Goal: Understand process/instructions: Learn about a topic

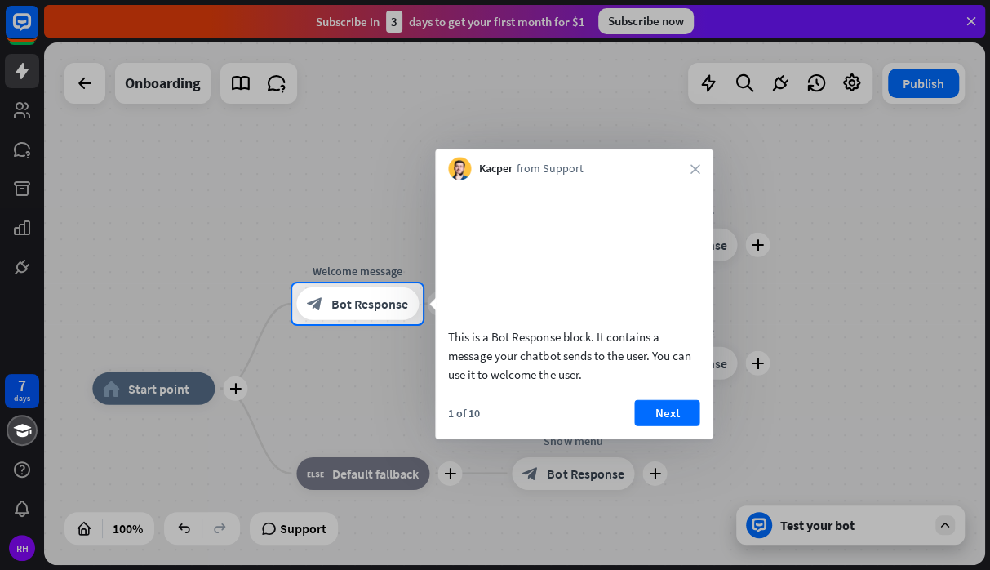
click at [693, 179] on div "Kacper from Support close" at bounding box center [574, 164] width 278 height 31
click at [657, 425] on button "Next" at bounding box center [666, 412] width 65 height 26
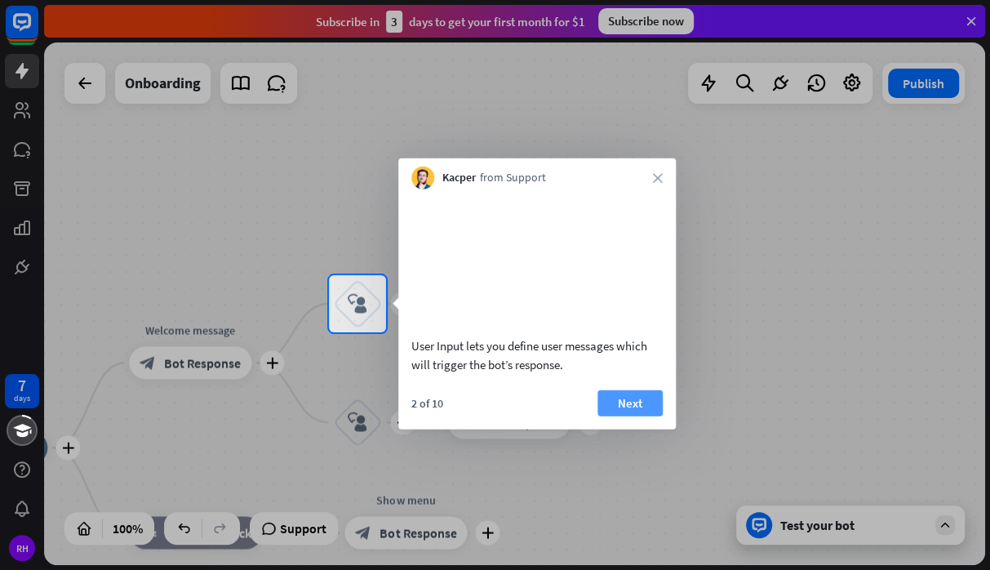
click at [638, 415] on button "Next" at bounding box center [629, 402] width 65 height 26
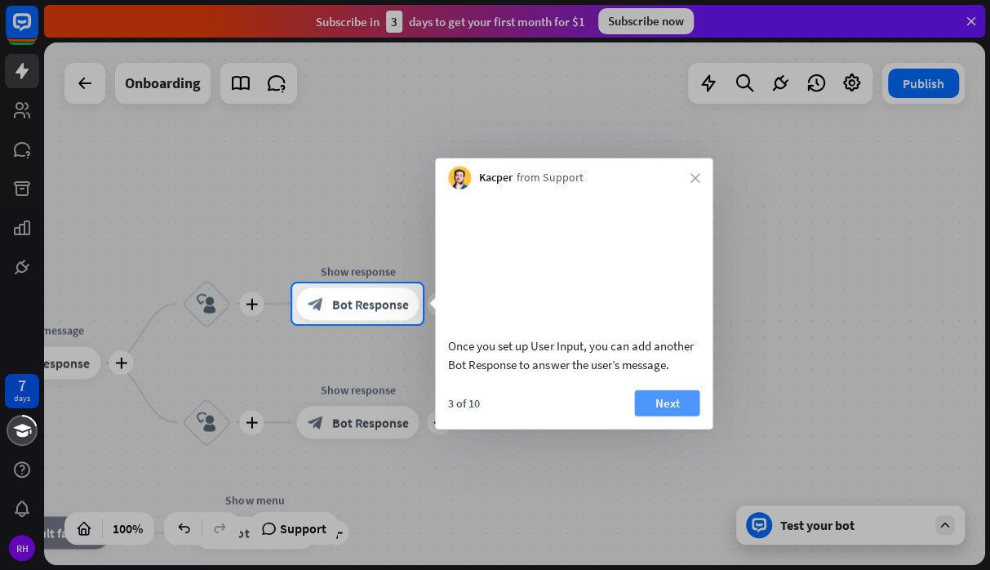
click at [642, 415] on button "Next" at bounding box center [666, 402] width 65 height 26
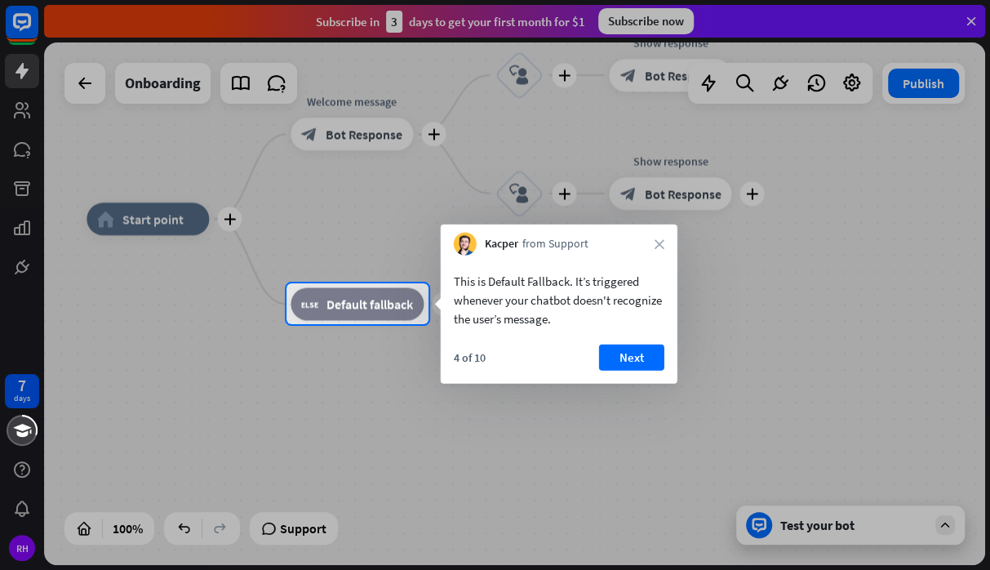
click at [628, 342] on div "This is Default Fallback. It’s triggered whenever your chatbot doesn't recogniz…" at bounding box center [559, 319] width 237 height 128
click at [632, 352] on button "Next" at bounding box center [631, 357] width 65 height 26
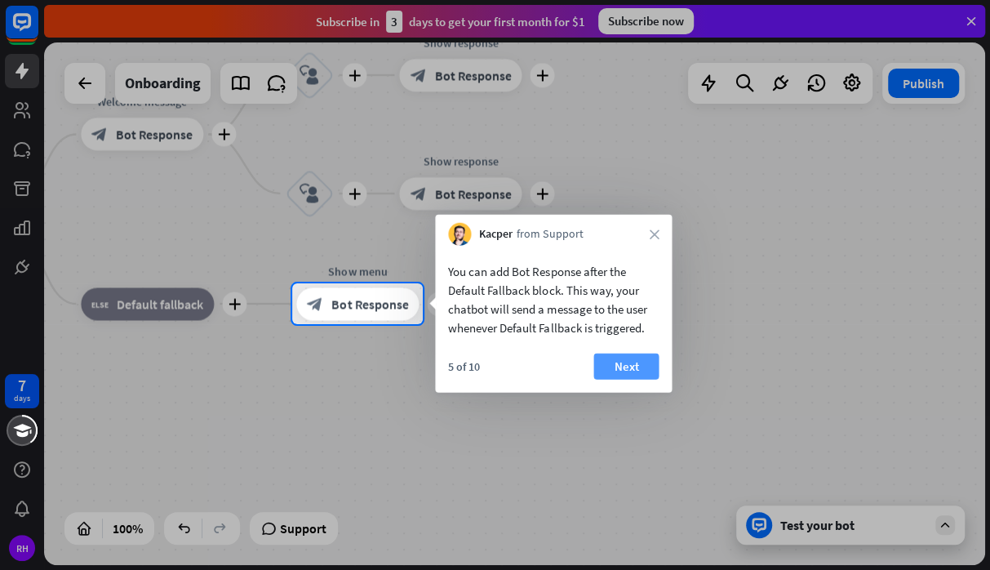
click at [636, 362] on button "Next" at bounding box center [625, 366] width 65 height 26
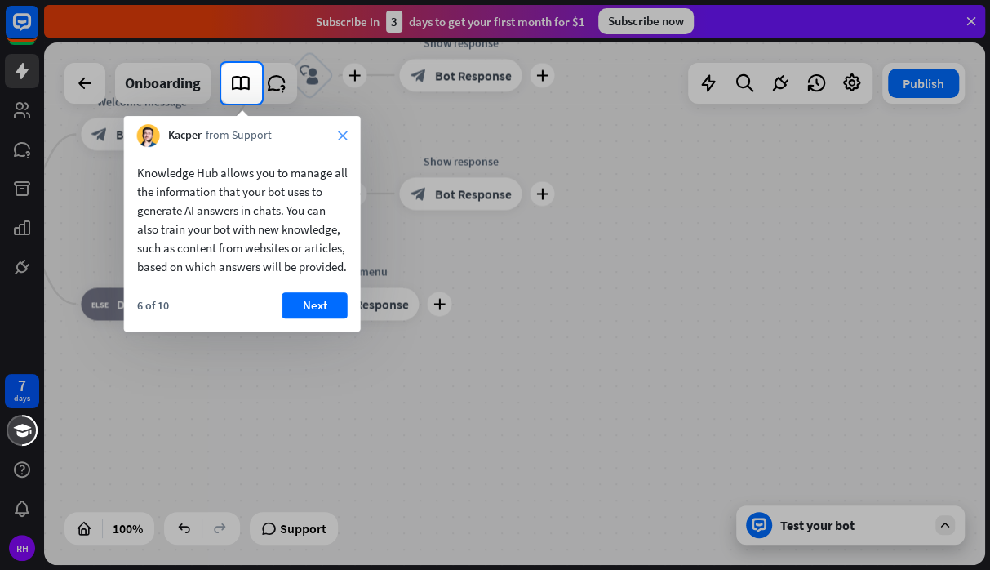
click at [343, 135] on icon "close" at bounding box center [343, 136] width 10 height 10
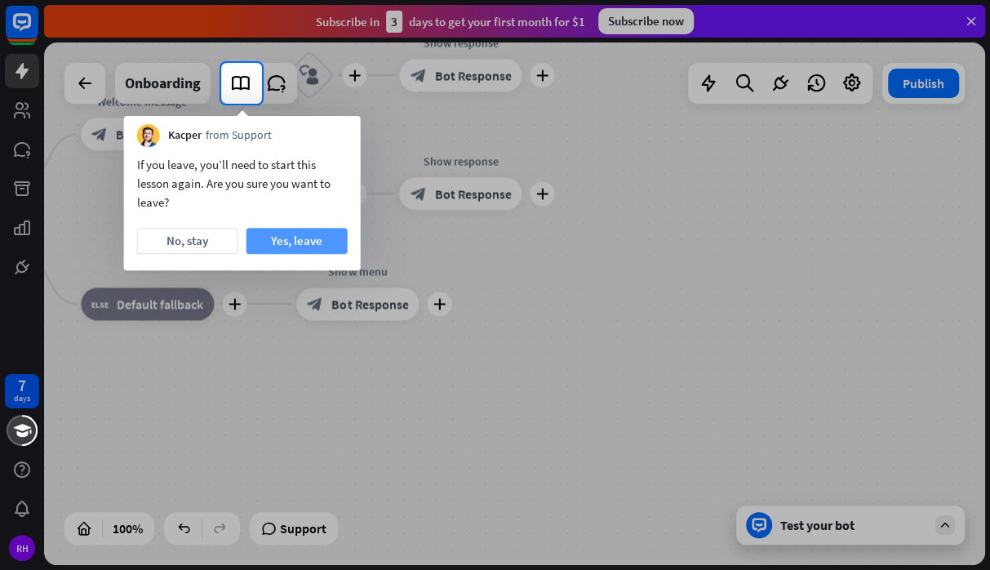
click at [304, 235] on button "Yes, leave" at bounding box center [296, 241] width 101 height 26
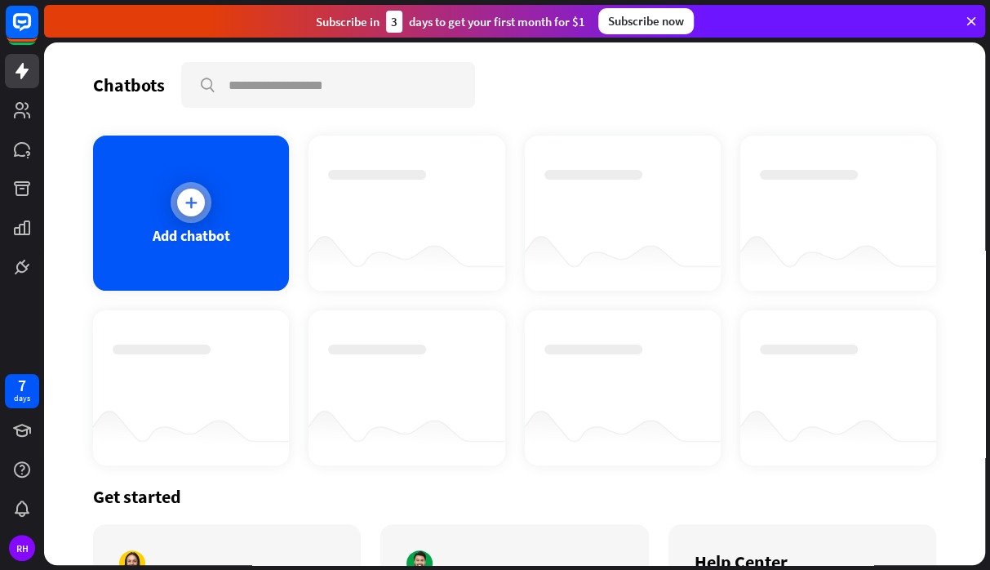
click at [172, 199] on div at bounding box center [191, 202] width 41 height 41
